Goal: Task Accomplishment & Management: Manage account settings

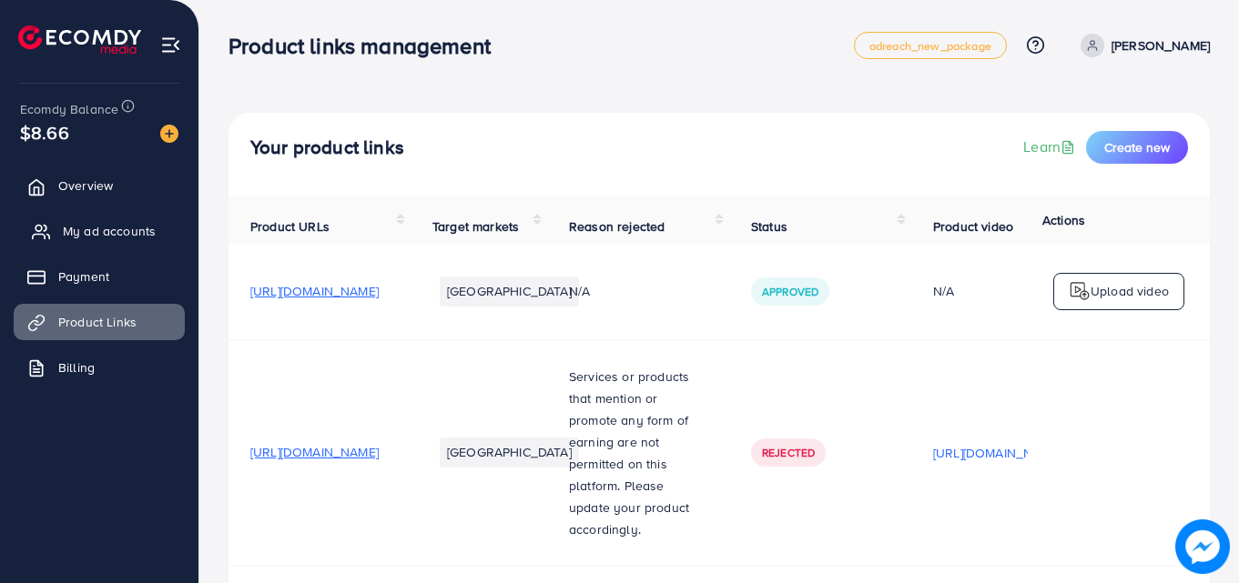
click at [91, 226] on span "My ad accounts" at bounding box center [109, 231] width 93 height 18
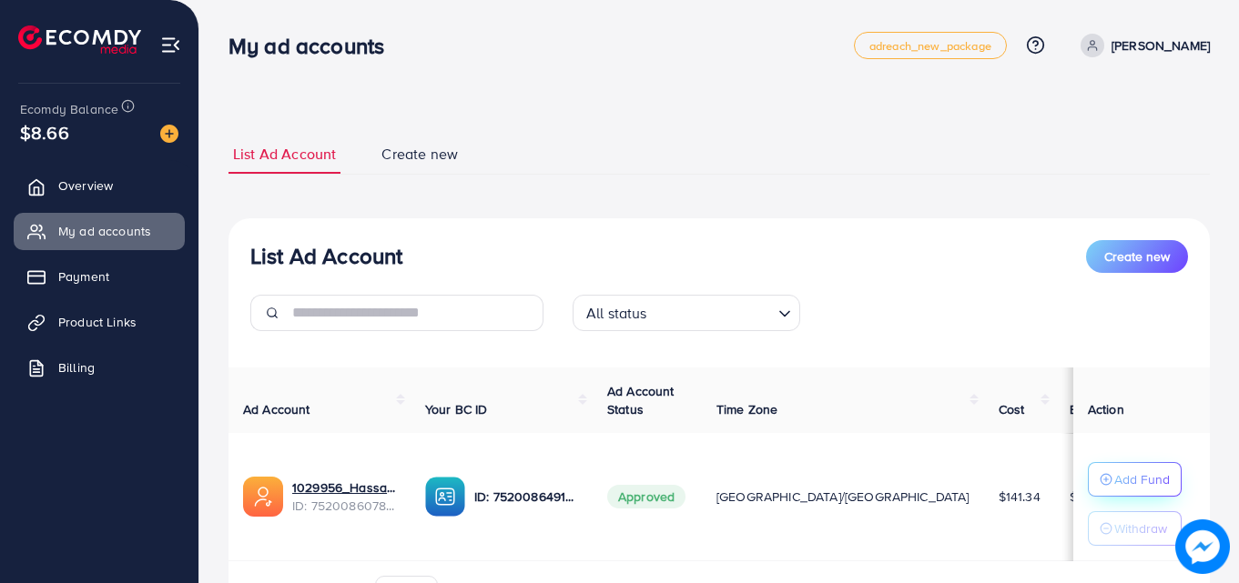
click at [1091, 468] on button "Add Fund" at bounding box center [1135, 479] width 94 height 35
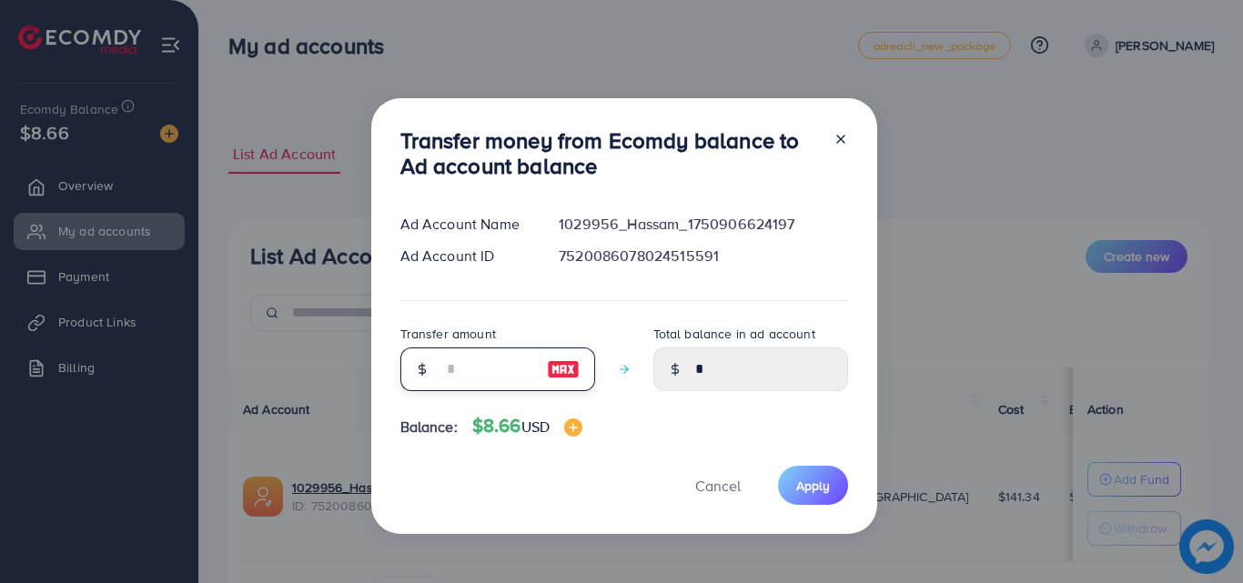
click at [489, 350] on input "number" at bounding box center [487, 370] width 91 height 44
type input "*"
type input "****"
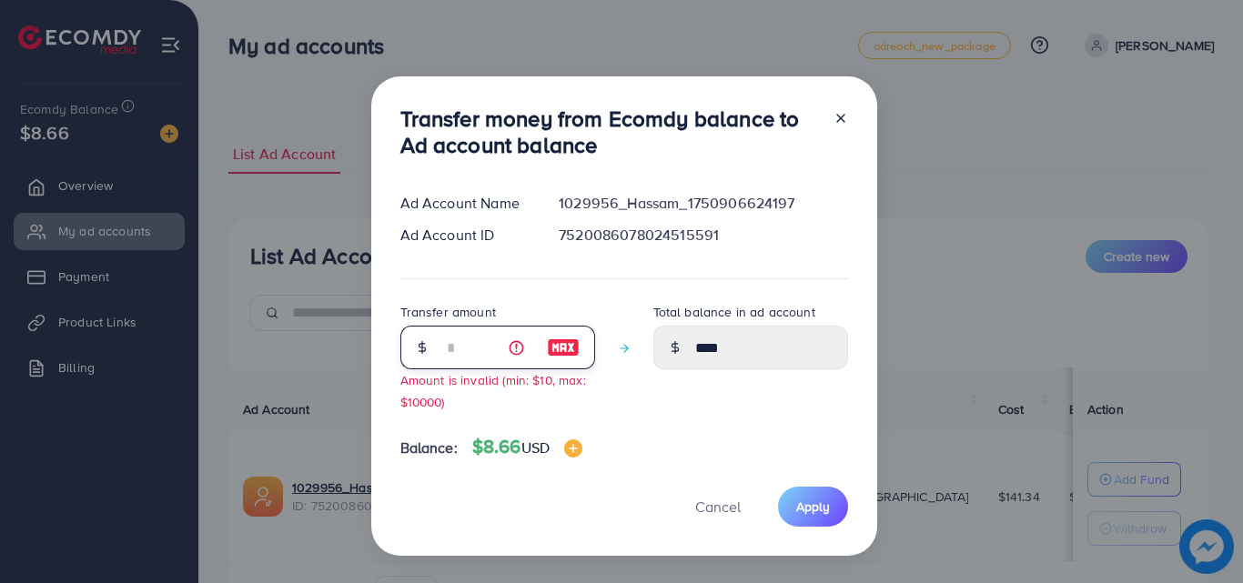
type input "*"
click at [837, 119] on line at bounding box center [840, 118] width 7 height 7
type input "*"
